Goal: Task Accomplishment & Management: Manage account settings

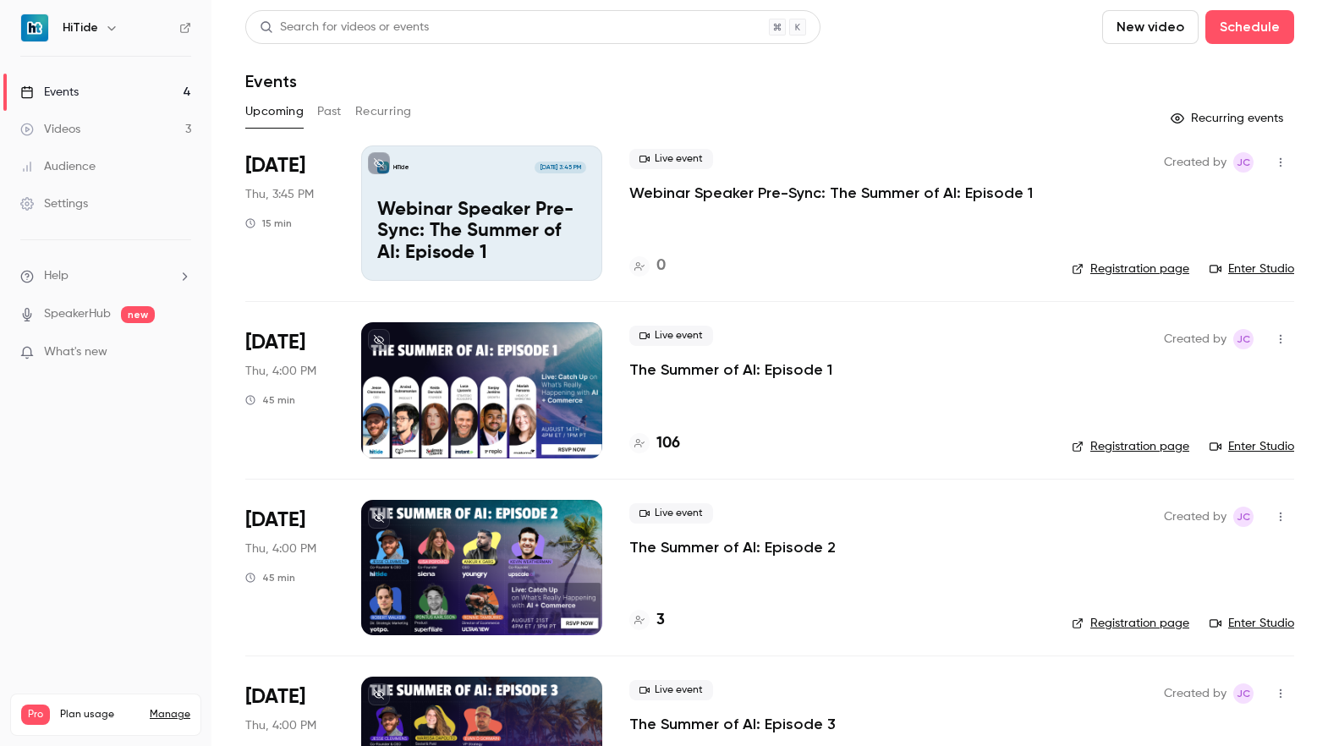
scroll to position [96, 0]
click at [669, 372] on p "The Summer of AI: Episode 1" at bounding box center [730, 369] width 203 height 20
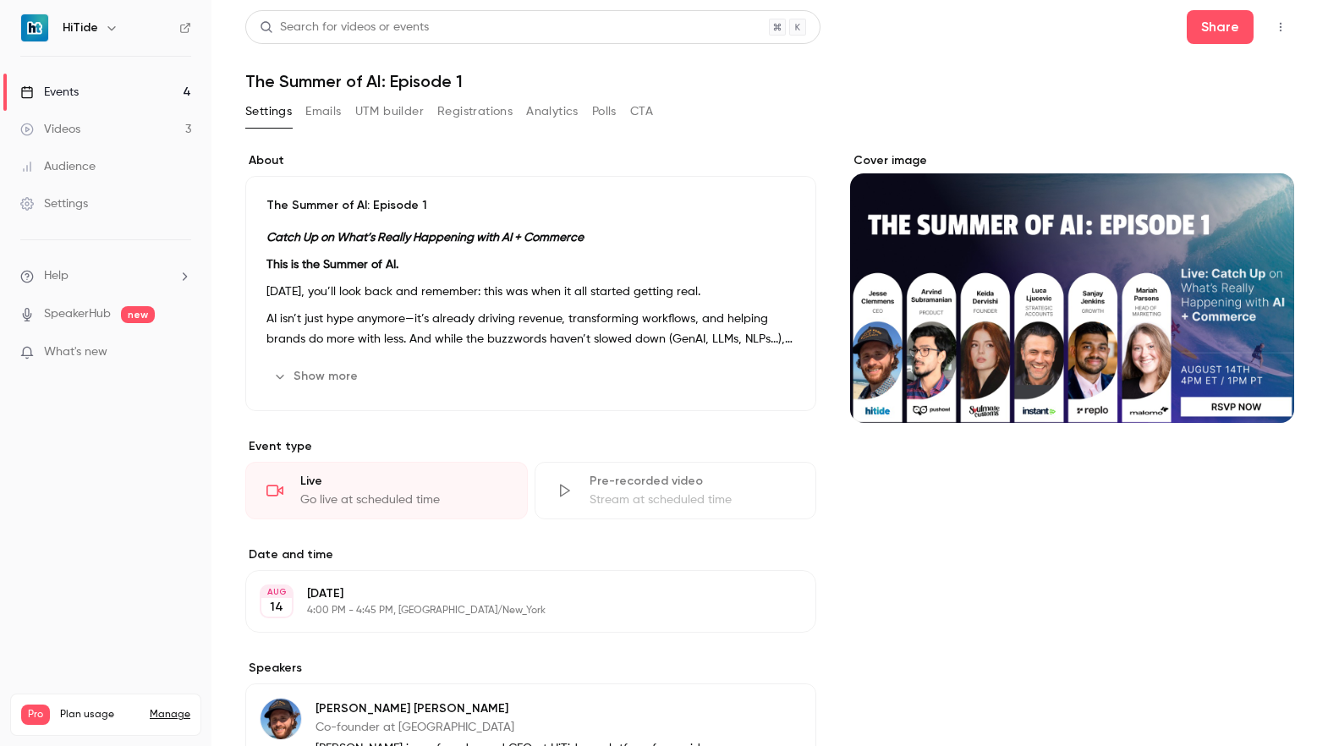
click at [480, 104] on button "Registrations" at bounding box center [474, 111] width 75 height 27
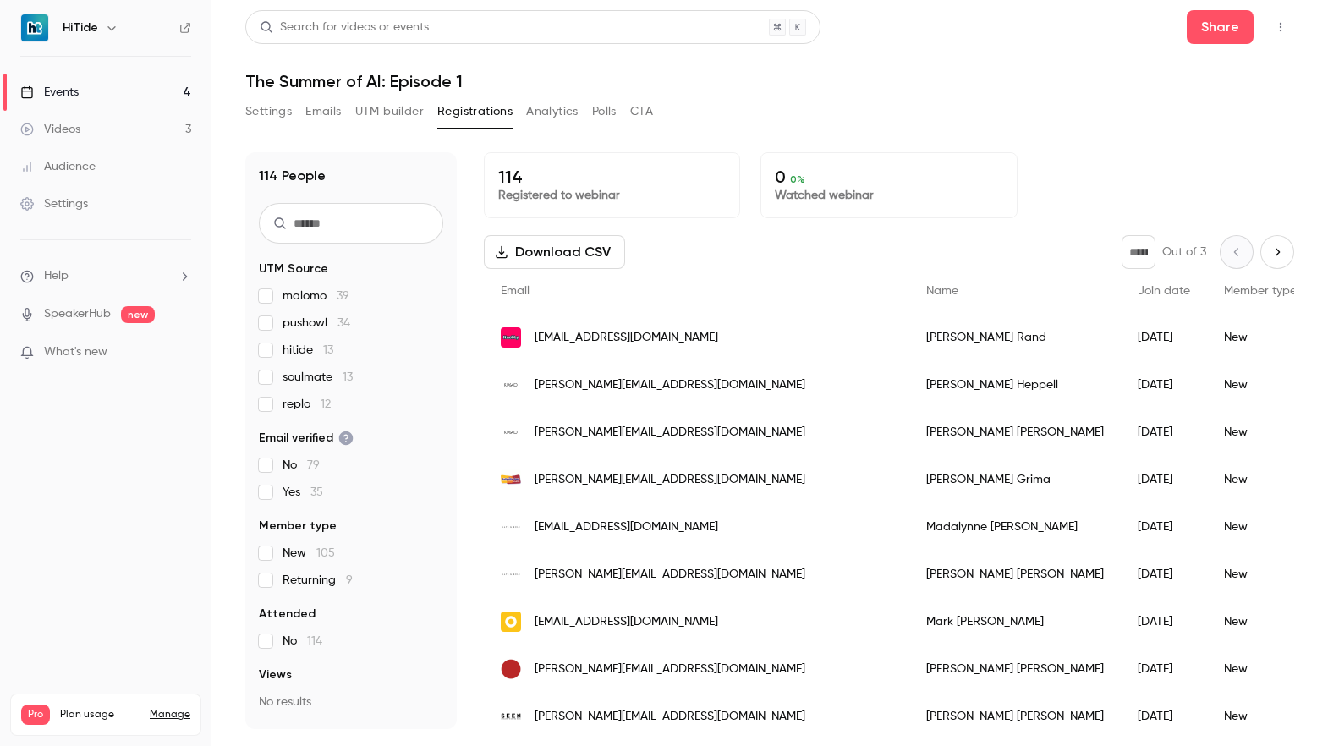
click at [84, 84] on link "Events 4" at bounding box center [105, 92] width 211 height 37
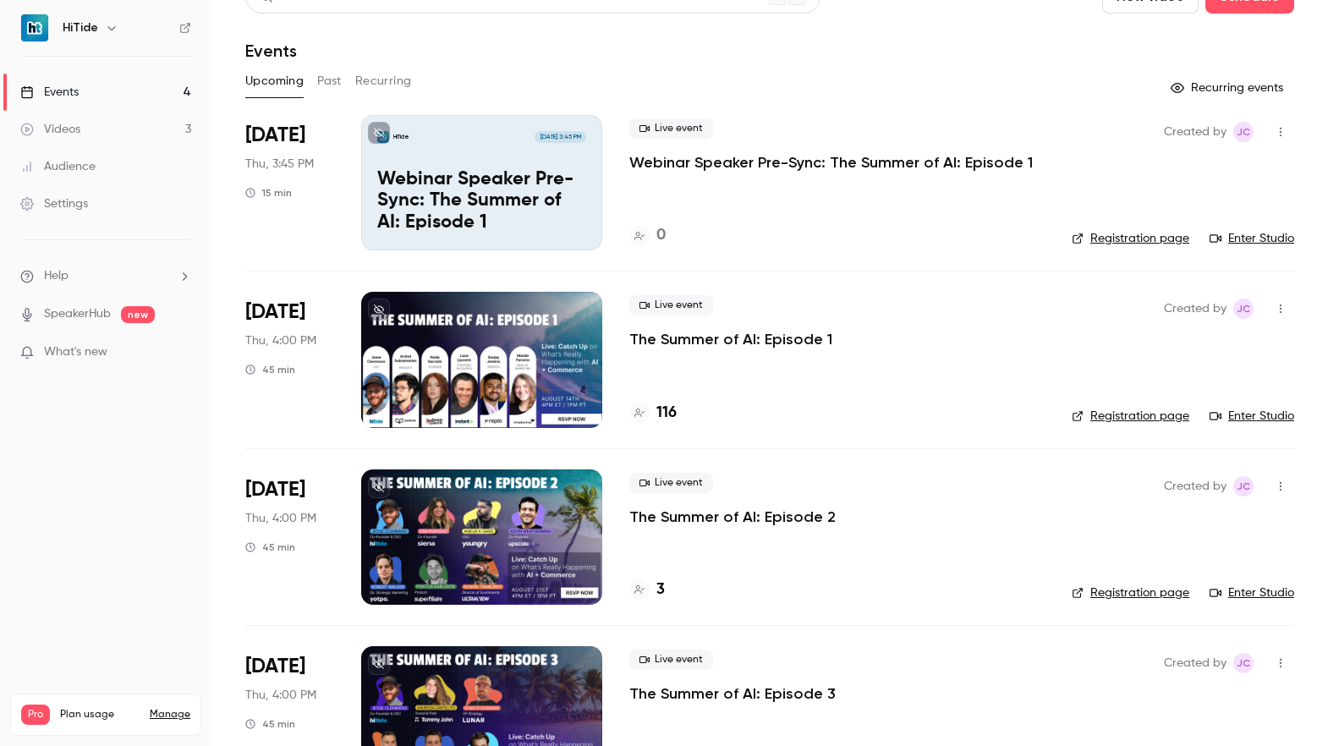
scroll to position [96, 0]
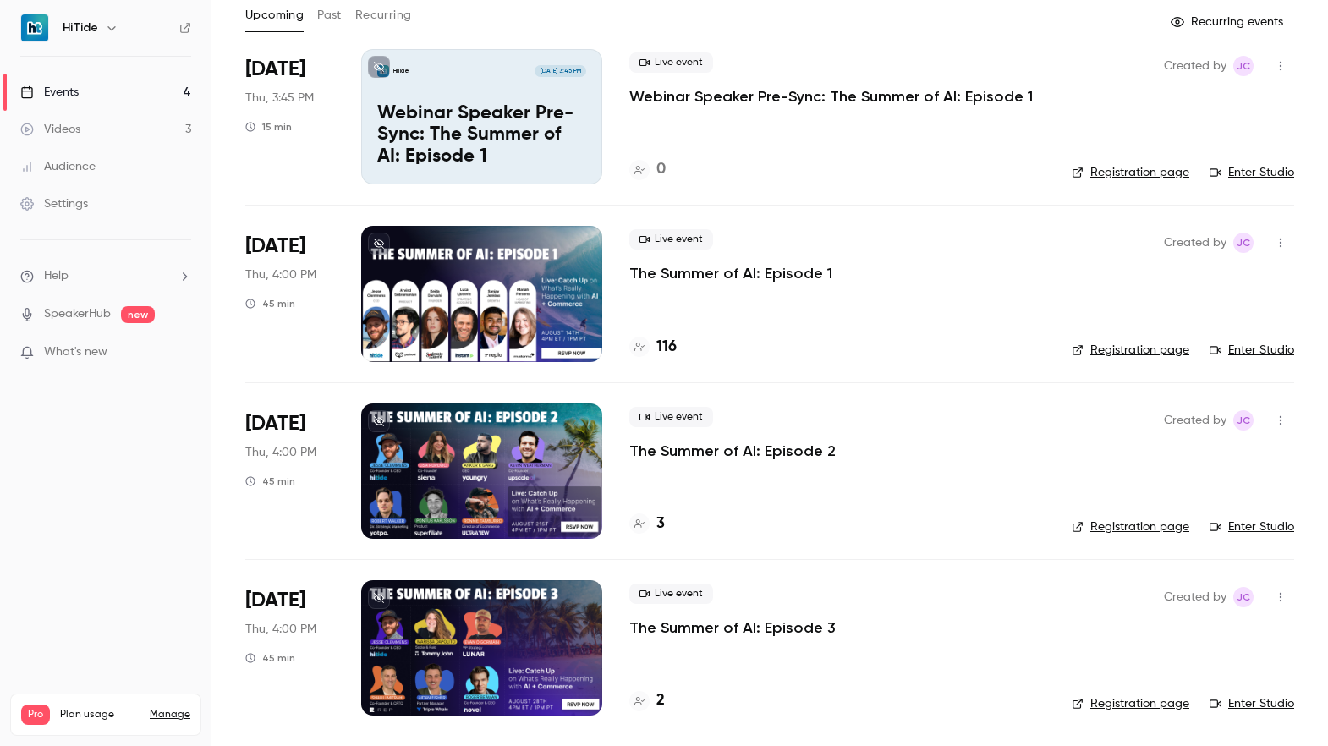
click at [742, 496] on div "Live event The Summer of AI: Episode 2 3" at bounding box center [836, 470] width 415 height 135
click at [515, 460] on div at bounding box center [481, 470] width 241 height 135
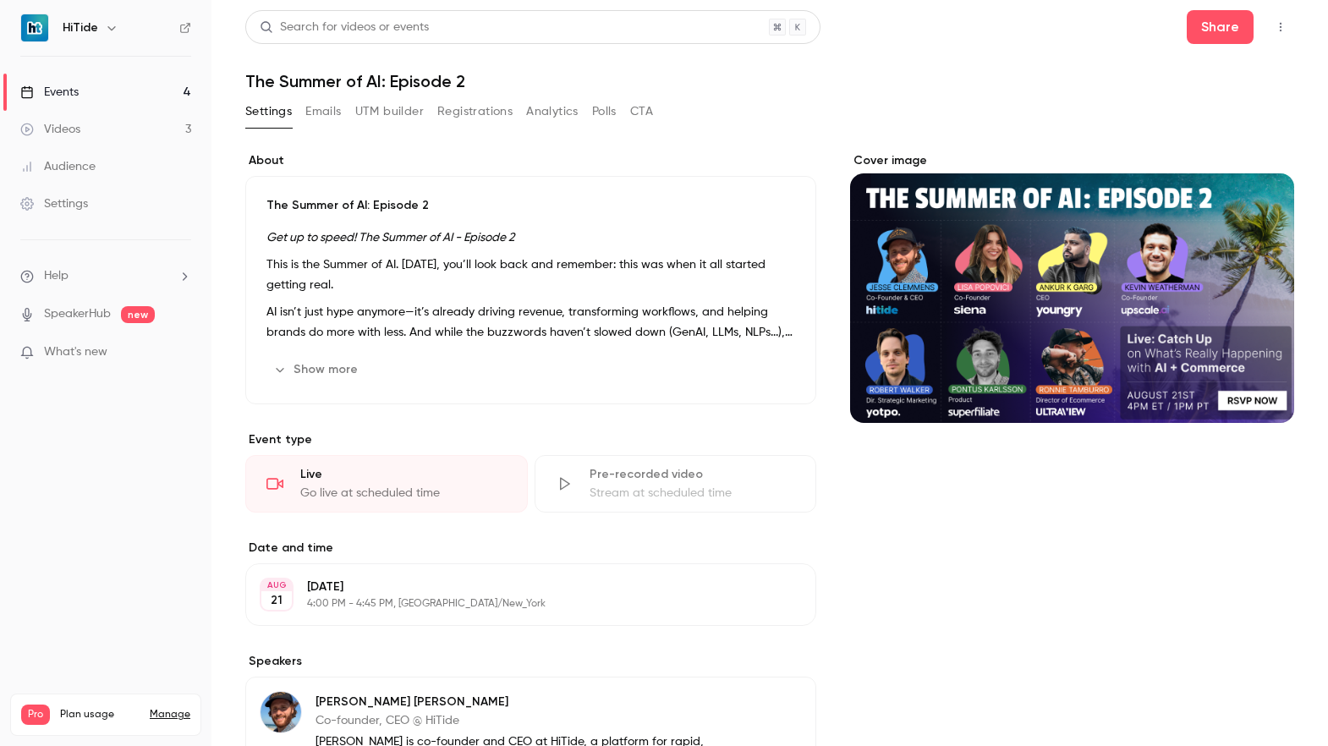
click at [34, 100] on div "Events" at bounding box center [49, 92] width 58 height 17
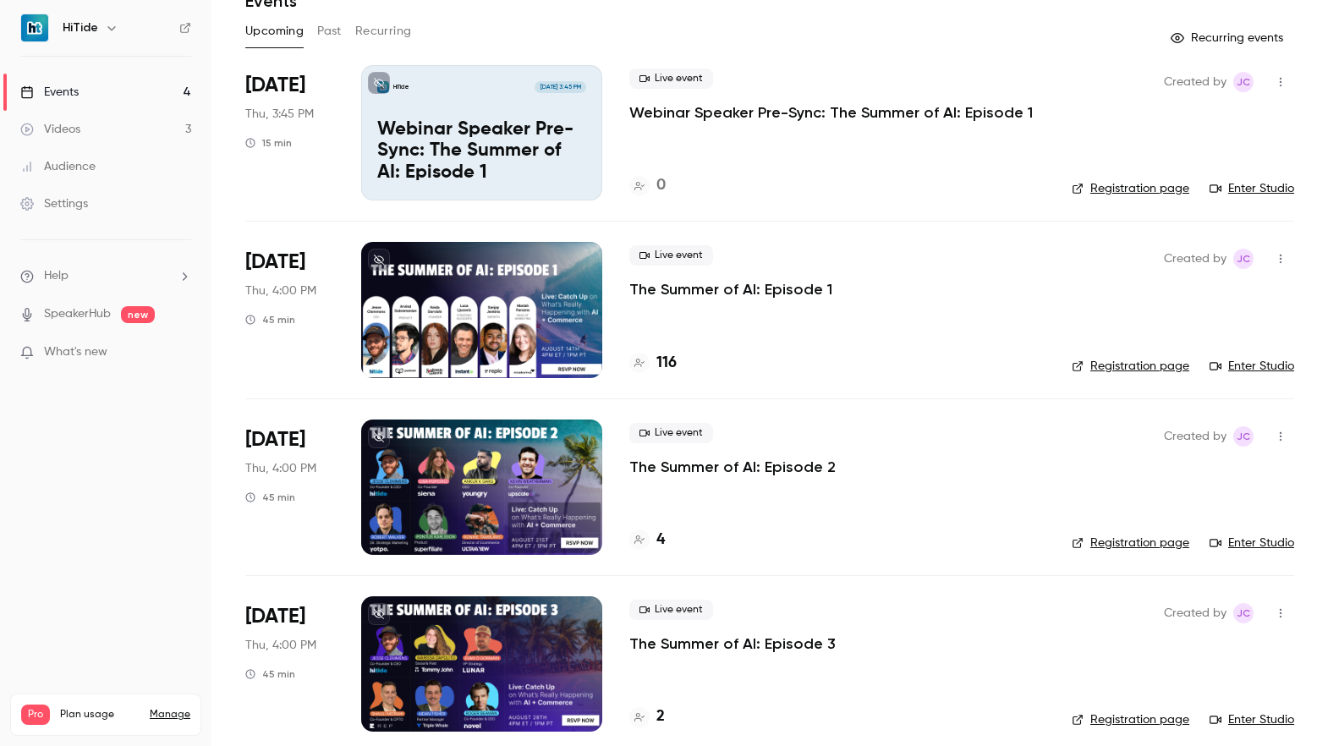
scroll to position [96, 0]
